Goal: Task Accomplishment & Management: Complete application form

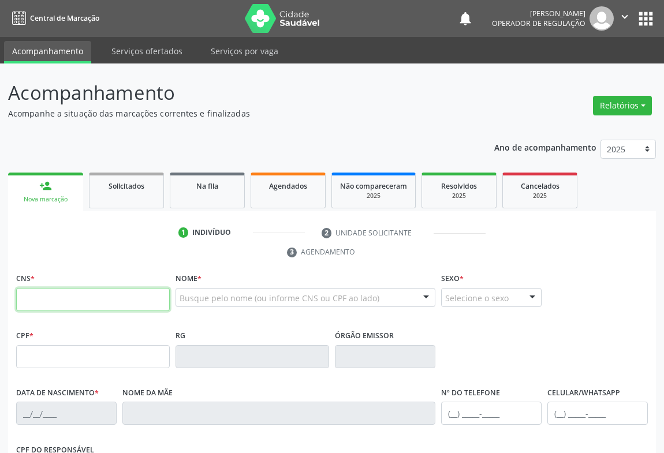
click at [45, 294] on input "text" at bounding box center [93, 299] width 154 height 23
type input "700 0080 0136 7503"
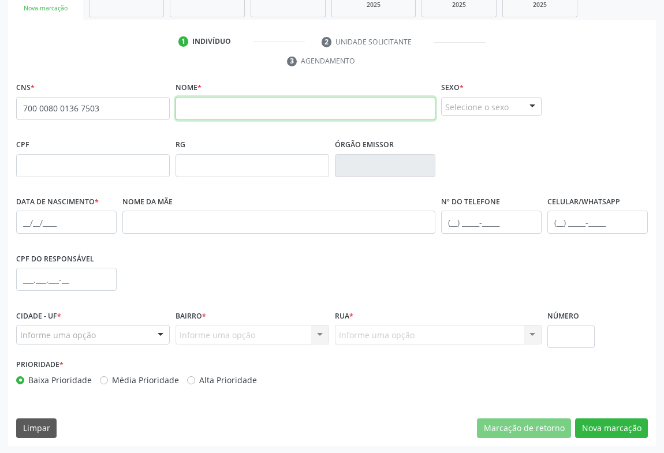
click at [214, 100] on input "text" at bounding box center [306, 108] width 260 height 23
type input "jurandir dantas de lima"
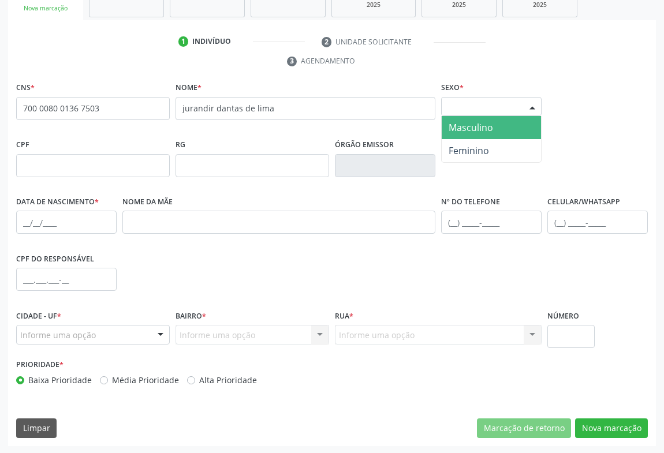
drag, startPoint x: 464, startPoint y: 100, endPoint x: 457, endPoint y: 122, distance: 23.0
click at [464, 108] on div "Selecione o sexo" at bounding box center [491, 107] width 100 height 20
click at [454, 122] on span "Masculino" at bounding box center [471, 127] width 44 height 13
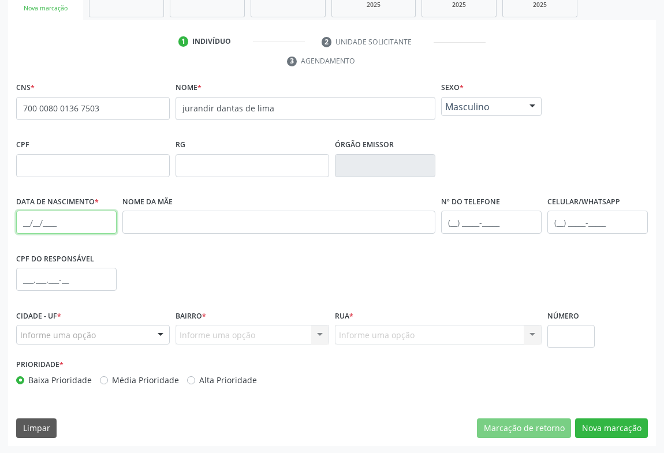
click at [23, 225] on input "text" at bounding box center [66, 222] width 100 height 23
type input "[DATE]"
click at [130, 325] on div "Informe uma opção" at bounding box center [93, 335] width 154 height 20
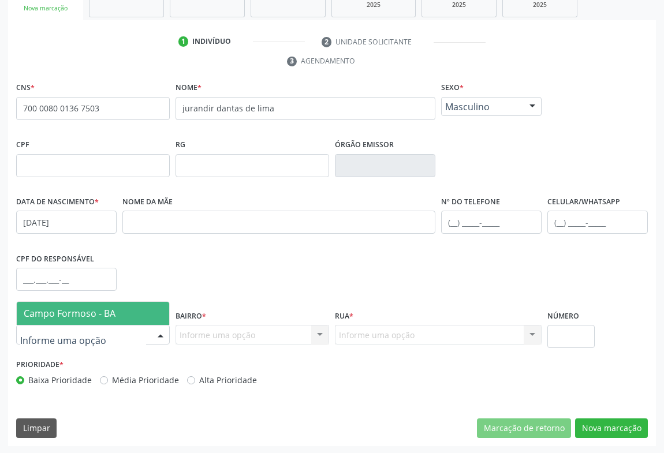
click at [126, 307] on span "Campo Formoso - BA" at bounding box center [93, 313] width 152 height 23
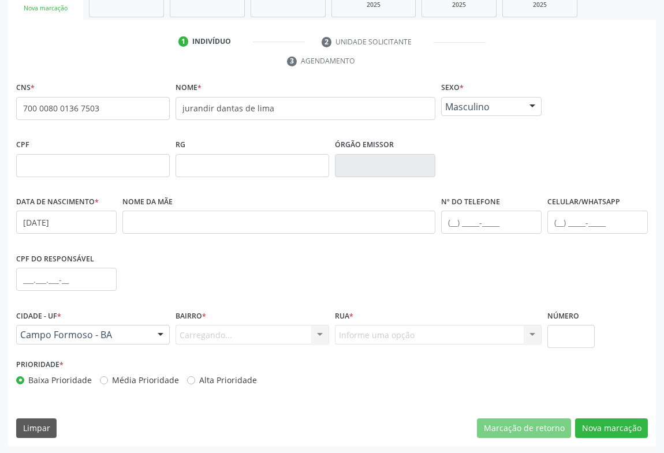
click at [218, 329] on div "Carregando... Nenhum resultado encontrado para: " " Nenhuma opção encontrada. D…" at bounding box center [253, 335] width 154 height 20
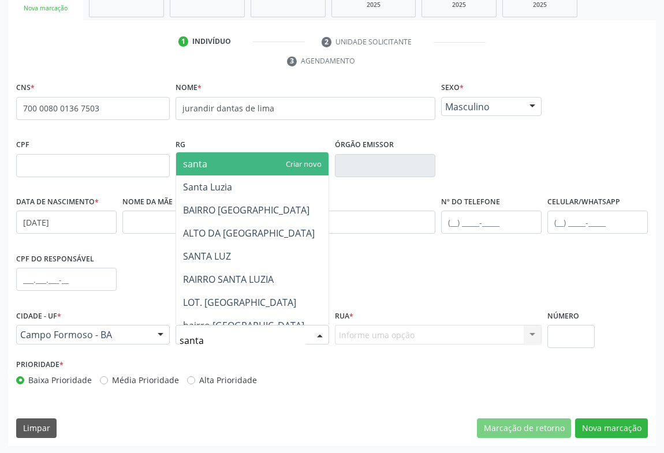
type input "santa"
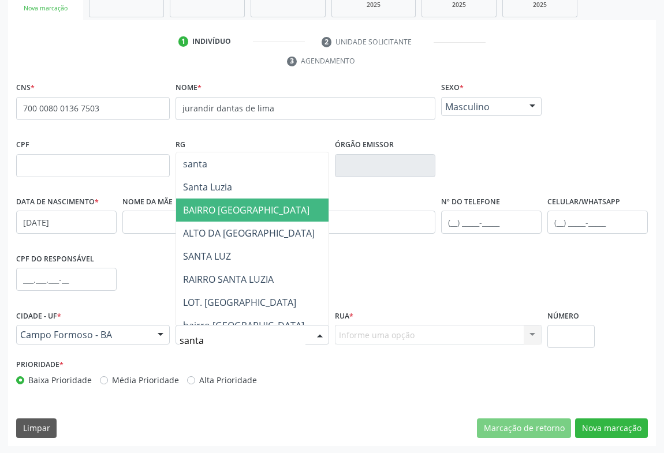
drag, startPoint x: 216, startPoint y: 202, endPoint x: 236, endPoint y: 215, distance: 24.2
click at [216, 204] on span "BAIRRO [GEOGRAPHIC_DATA]" at bounding box center [246, 210] width 126 height 13
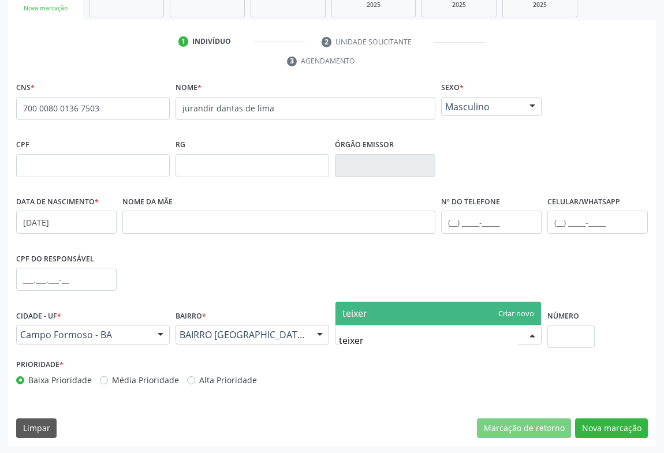
type input "teixera"
click at [455, 225] on div "CNS * 700 0080 0136 7503 none Nome * [PERSON_NAME] de [PERSON_NAME] * Masculino…" at bounding box center [332, 236] width 632 height 315
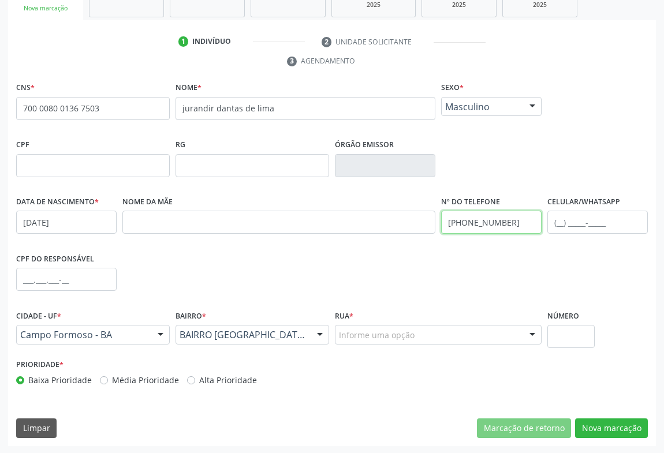
type input "[PHONE_NUMBER]"
click at [431, 329] on div "Informe uma opção" at bounding box center [438, 335] width 207 height 20
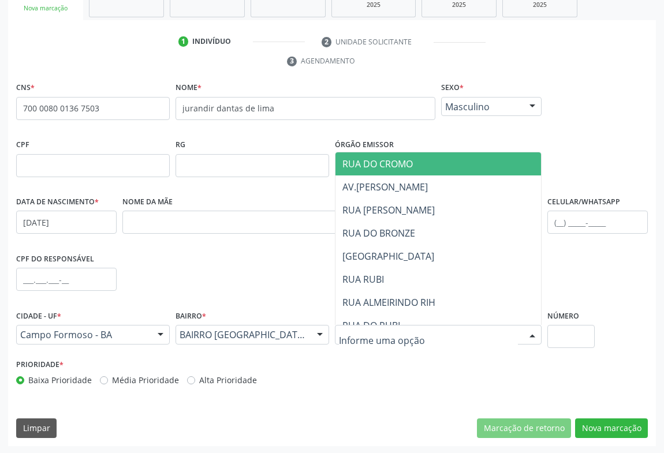
drag, startPoint x: 388, startPoint y: 167, endPoint x: 369, endPoint y: 173, distance: 19.4
click at [387, 167] on span "RUA DO CROMO" at bounding box center [378, 164] width 70 height 13
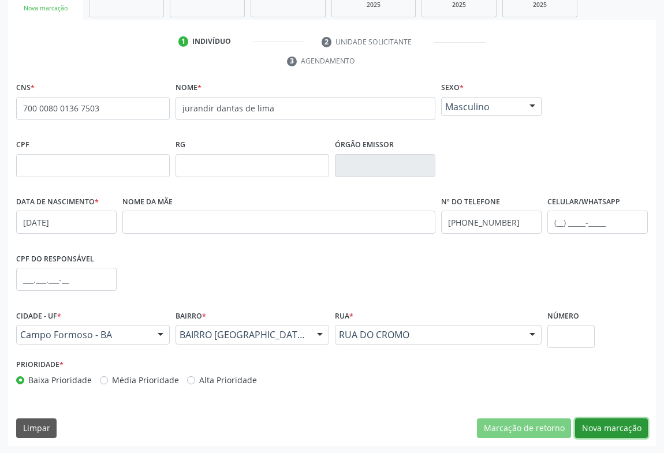
click at [613, 419] on button "Nova marcação" at bounding box center [611, 429] width 73 height 20
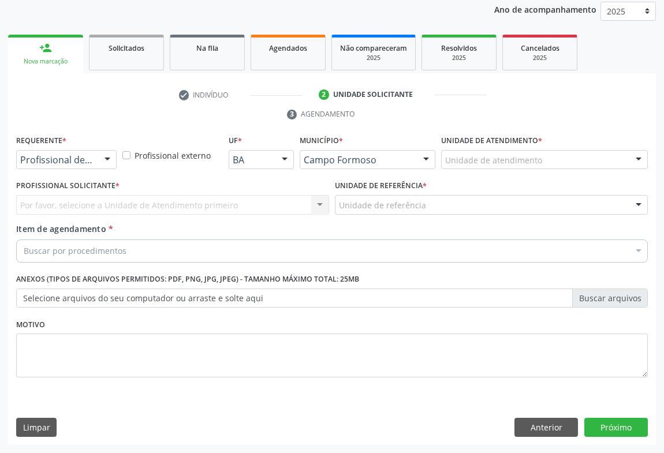
scroll to position [137, 0]
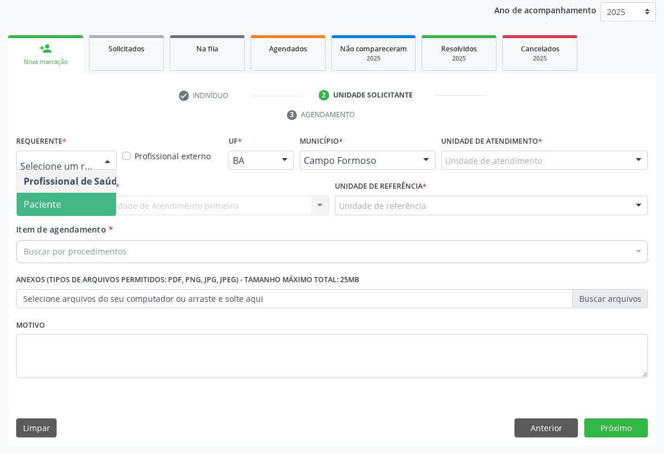
click at [61, 205] on span "Paciente" at bounding box center [73, 204] width 113 height 23
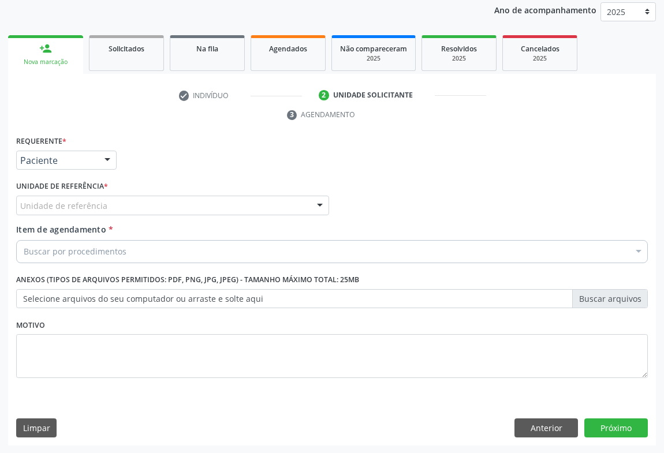
click at [143, 202] on div "Unidade de referência" at bounding box center [172, 206] width 313 height 20
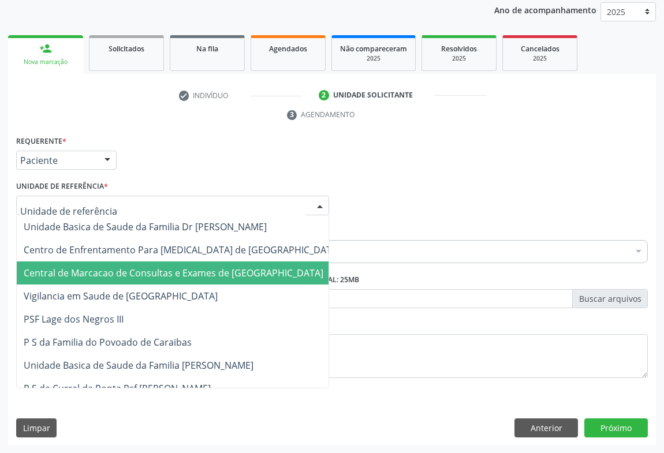
click at [129, 271] on span "Central de Marcacao de Consultas e Exames de [GEOGRAPHIC_DATA]" at bounding box center [174, 273] width 300 height 13
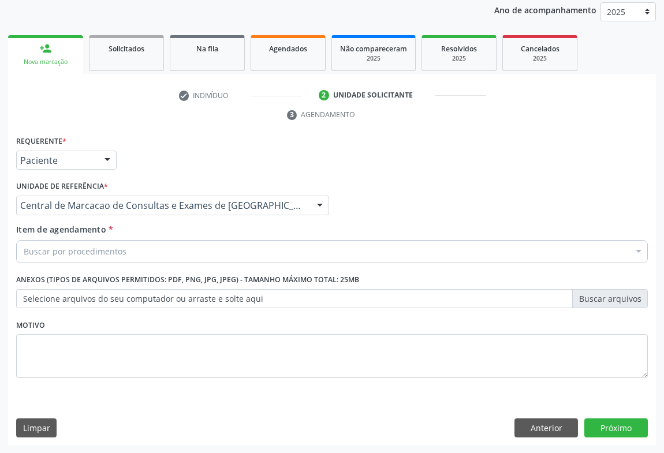
click at [156, 253] on div "Buscar por procedimentos" at bounding box center [332, 251] width 632 height 23
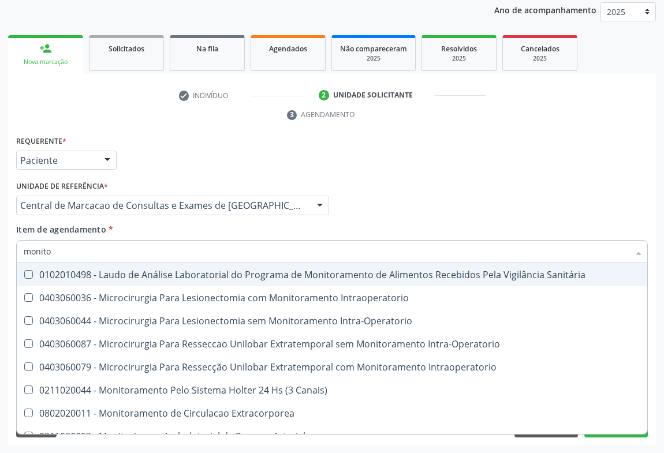
type input "monitor"
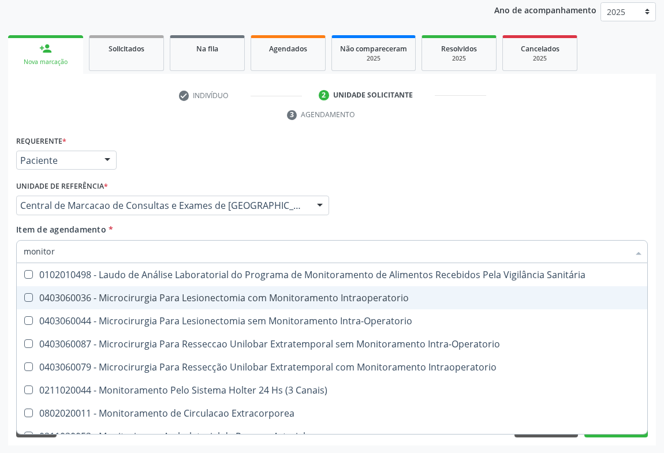
scroll to position [36, 0]
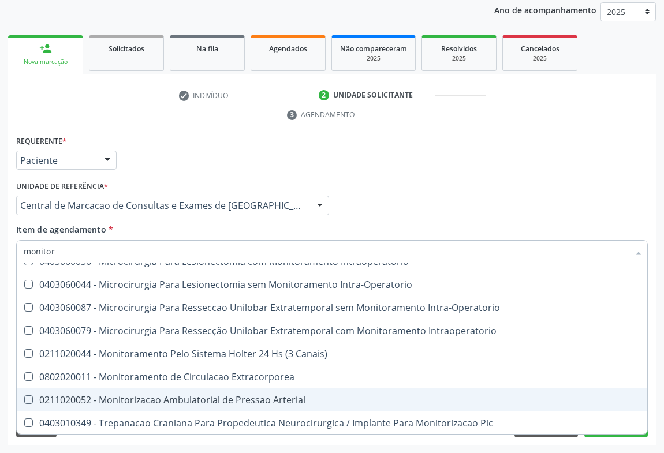
click at [144, 396] on div "0211020052 - Monitorizacao Ambulatorial de Pressao Arterial" at bounding box center [332, 400] width 617 height 9
checkbox Arterial "true"
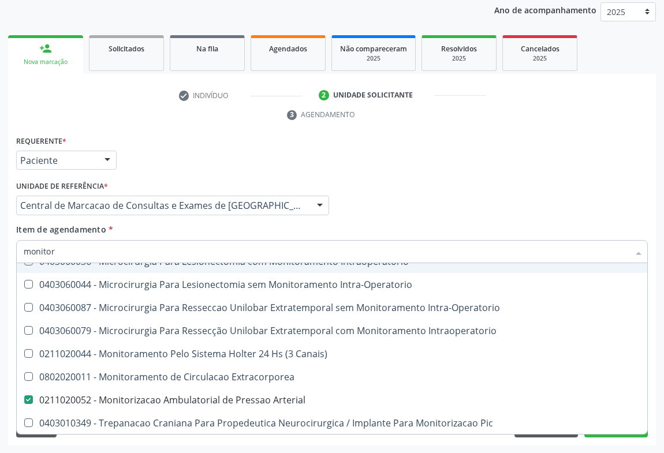
click at [415, 219] on div "Profissional Solicitante Por favor, selecione a Unidade de Atendimento primeiro…" at bounding box center [332, 200] width 638 height 45
checkbox Intraoperatorio "true"
checkbox Arterial "false"
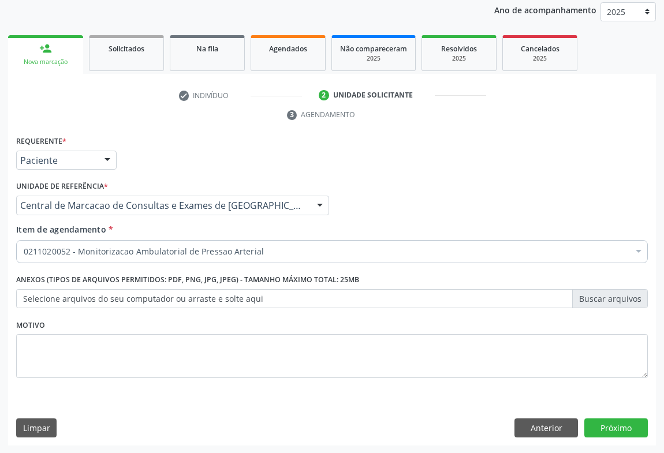
scroll to position [0, 0]
drag, startPoint x: 613, startPoint y: 429, endPoint x: 0, endPoint y: 23, distance: 735.4
click at [612, 427] on button "Próximo" at bounding box center [617, 429] width 64 height 20
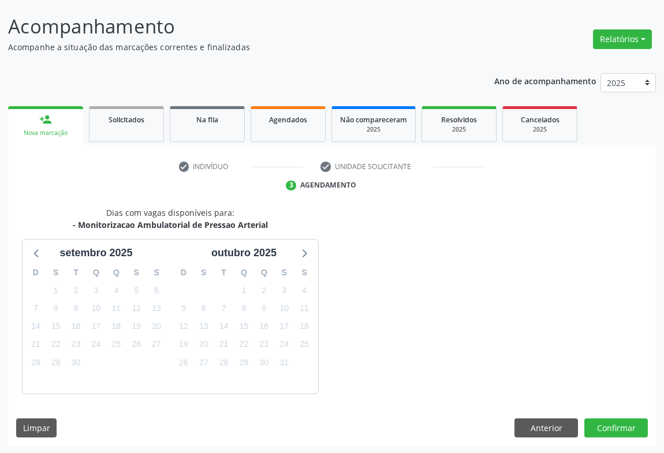
scroll to position [100, 0]
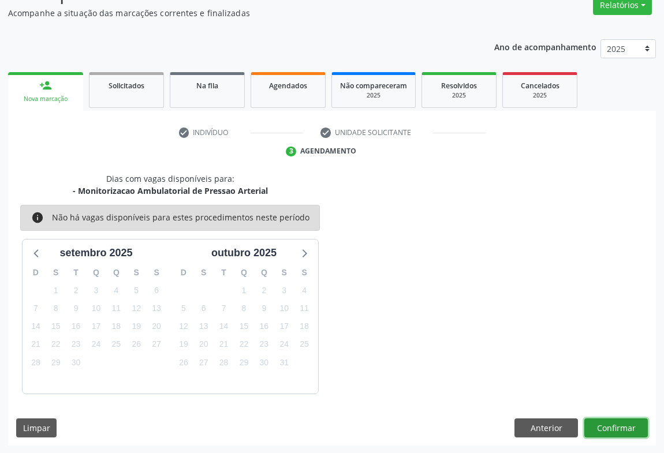
click at [624, 425] on button "Confirmar" at bounding box center [617, 429] width 64 height 20
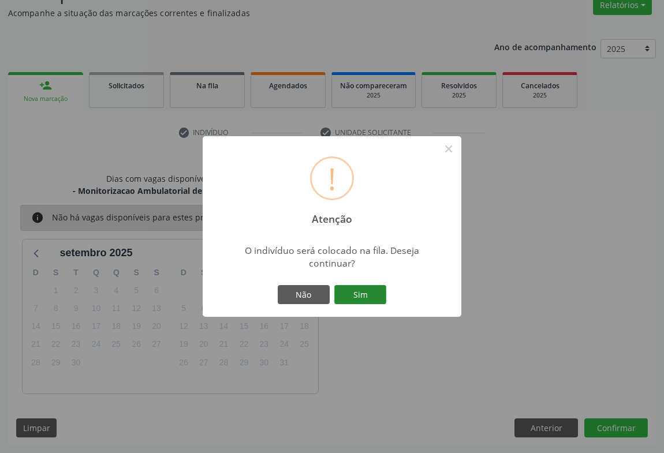
click at [358, 297] on button "Sim" at bounding box center [360, 295] width 52 height 20
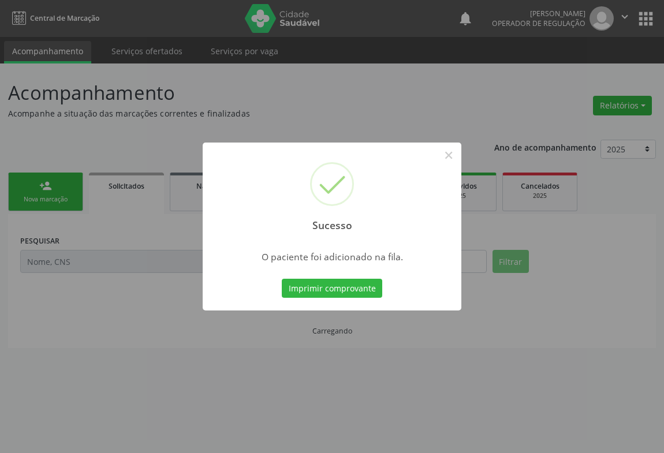
scroll to position [0, 0]
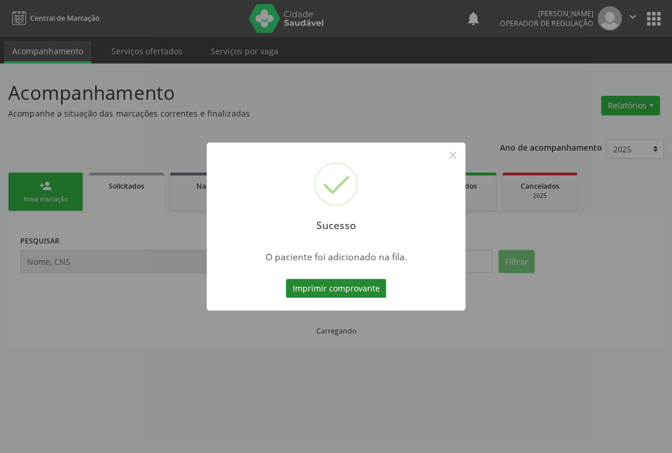
click at [353, 285] on button "Imprimir comprovante" at bounding box center [336, 289] width 100 height 20
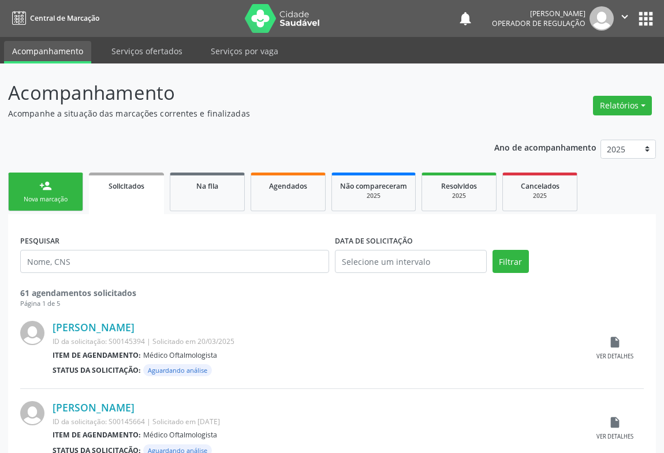
click at [630, 17] on icon "" at bounding box center [625, 16] width 13 height 13
click at [589, 70] on link "Sair" at bounding box center [596, 70] width 80 height 16
